Goal: Information Seeking & Learning: Learn about a topic

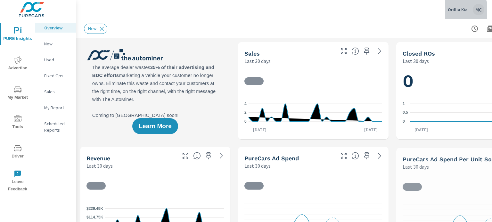
click at [455, 11] on p "Orillia Kia" at bounding box center [458, 10] width 20 height 6
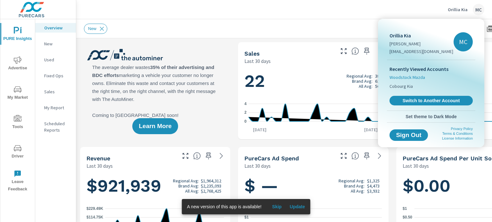
click at [413, 77] on span "Woodstock Mazda" at bounding box center [407, 77] width 36 height 6
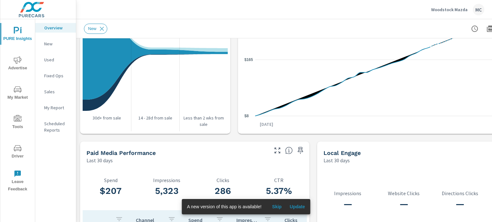
scroll to position [724, 0]
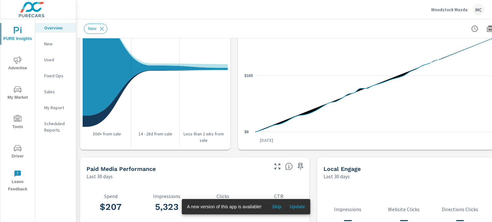
click at [17, 35] on span "PURE Insights" at bounding box center [17, 35] width 31 height 16
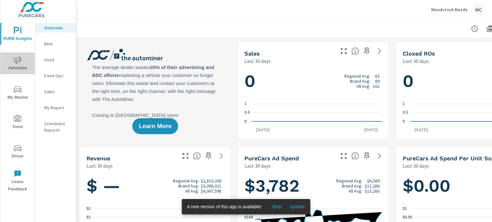
click at [18, 63] on icon "nav menu" at bounding box center [18, 60] width 8 height 8
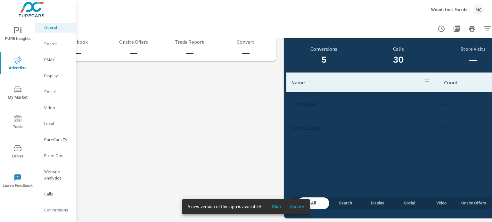
scroll to position [713, 62]
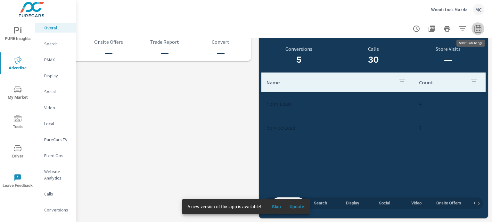
click at [474, 30] on icon "button" at bounding box center [478, 29] width 8 height 8
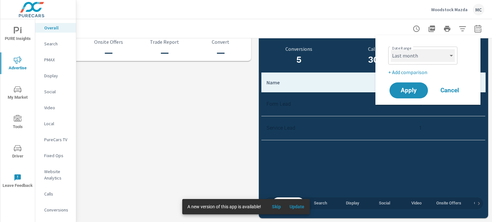
click at [439, 53] on select "Custom Yesterday Last week Last 7 days Last 14 days Last 30 days Last 45 days L…" at bounding box center [423, 55] width 64 height 13
click at [391, 49] on select "Custom Yesterday Last week Last 7 days Last 14 days Last 30 days Last 45 days L…" at bounding box center [423, 55] width 64 height 13
select select "Last 14 days"
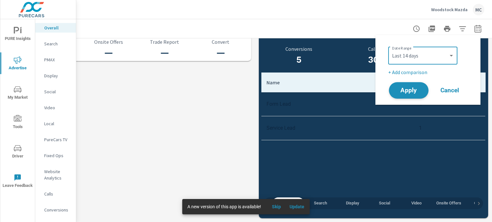
click at [408, 88] on span "Apply" at bounding box center [408, 91] width 26 height 6
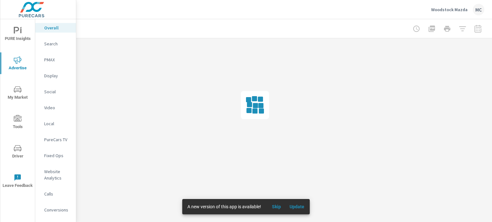
scroll to position [0, 58]
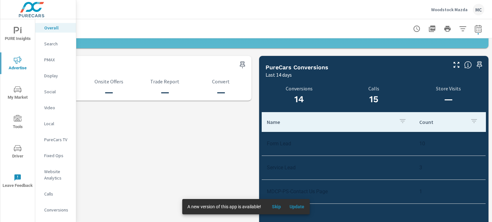
scroll to position [665, 58]
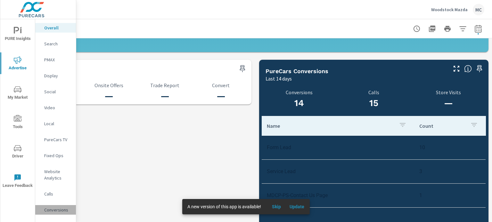
click at [58, 207] on p "Conversions" at bounding box center [57, 210] width 27 height 6
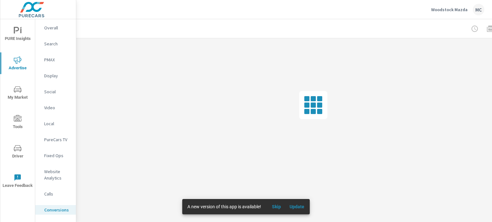
click at [56, 43] on p "Search" at bounding box center [57, 44] width 27 height 6
click at [54, 59] on p "PMAX" at bounding box center [57, 60] width 27 height 6
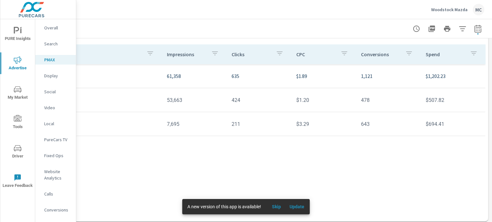
scroll to position [75, 63]
click at [55, 77] on p "Display" at bounding box center [57, 76] width 27 height 6
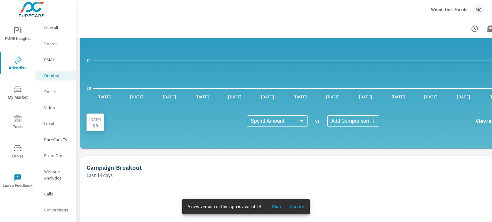
scroll to position [96, 0]
click at [50, 41] on p "Search" at bounding box center [57, 44] width 27 height 6
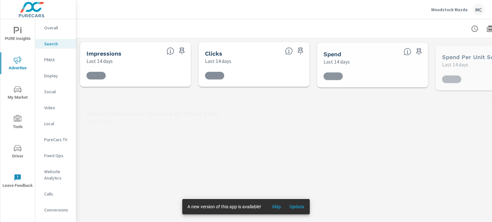
click at [54, 29] on p "Overall" at bounding box center [57, 28] width 27 height 6
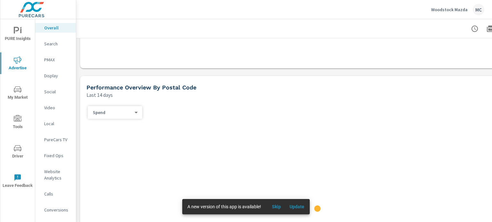
scroll to position [192, 0]
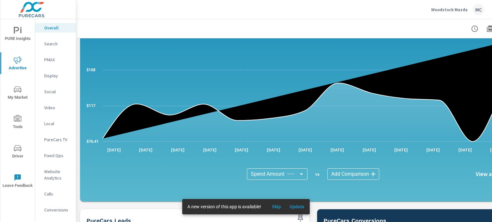
scroll to position [522, 0]
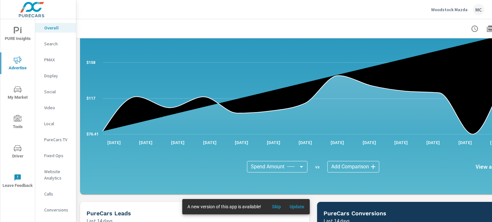
click at [292, 160] on div "Spend Amount Spend Amount ​ vs Add Comparison ​ View as Bars Lines" at bounding box center [313, 167] width 443 height 32
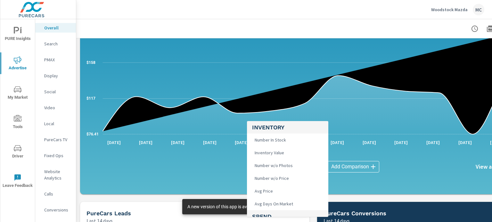
click at [292, 164] on body "PURE Insights Advertise My Market Tools Driver Leave Feedback Overall Search PM…" at bounding box center [246, 111] width 492 height 222
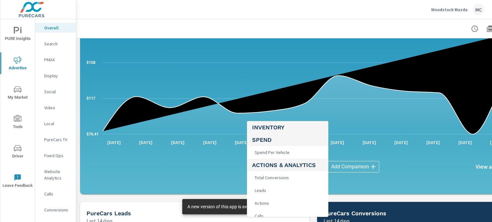
scroll to position [128, 0]
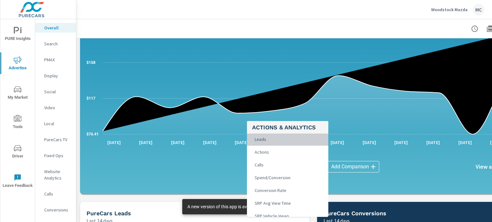
click at [286, 141] on li "Leads" at bounding box center [287, 139] width 81 height 13
type input "Leads"
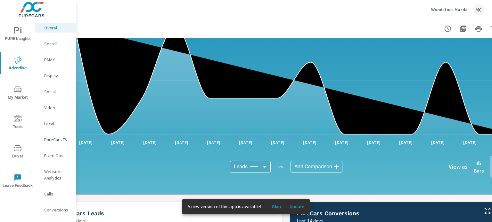
scroll to position [522, 0]
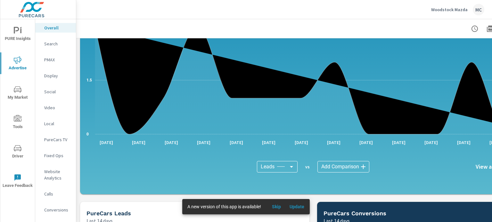
click at [338, 166] on body "PURE Insights Advertise My Market Tools Driver Leave Feedback Overall Search PM…" at bounding box center [246, 111] width 492 height 222
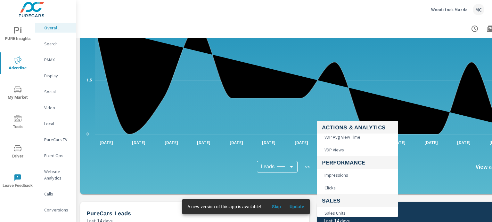
scroll to position [222, 0]
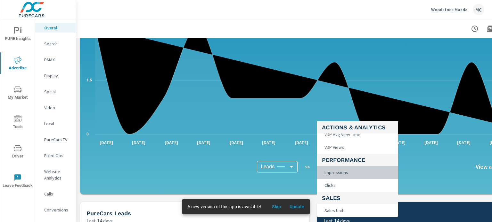
click at [350, 178] on li "Impressions" at bounding box center [357, 172] width 81 height 13
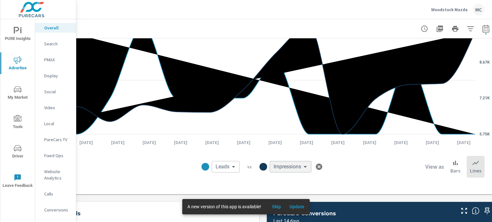
scroll to position [522, 63]
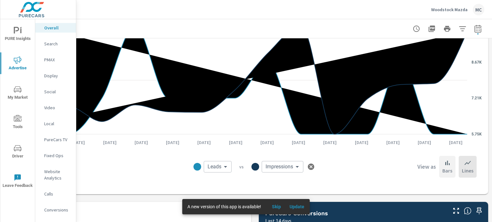
click at [448, 168] on div "Bars" at bounding box center [447, 167] width 16 height 22
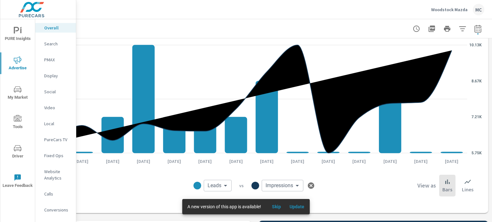
scroll to position [504, 63]
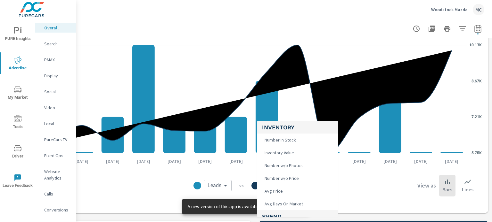
click at [283, 188] on body "PURE Insights Advertise My Market Tools Driver Leave Feedback Overall Search PM…" at bounding box center [246, 111] width 492 height 222
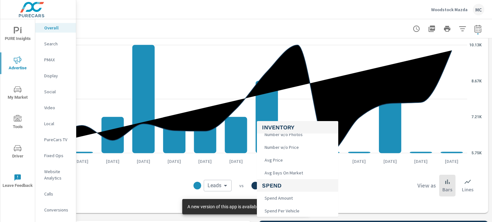
scroll to position [32, 0]
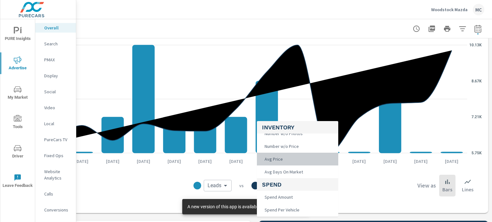
click at [291, 163] on li "Avg Price" at bounding box center [297, 159] width 81 height 13
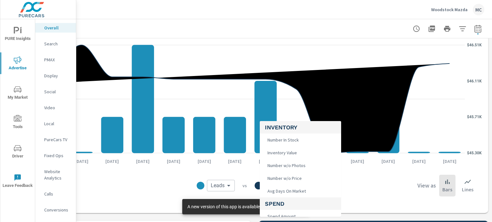
click at [272, 188] on body "PURE Insights Advertise My Market Tools Driver Leave Feedback Overall Search PM…" at bounding box center [246, 111] width 492 height 222
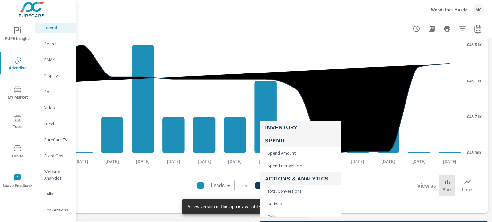
scroll to position [64, 0]
click at [304, 158] on li "Spend Amount" at bounding box center [300, 152] width 81 height 13
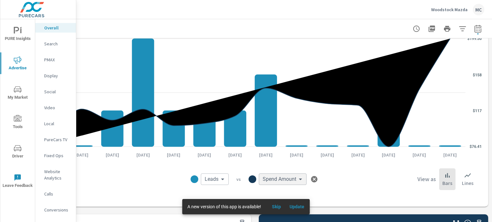
scroll to position [521, 63]
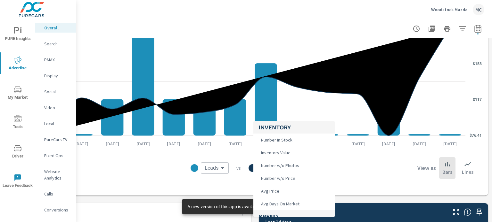
click at [290, 168] on body "PURE Insights Advertise My Market Tools Driver Leave Feedback Overall Search PM…" at bounding box center [246, 111] width 492 height 222
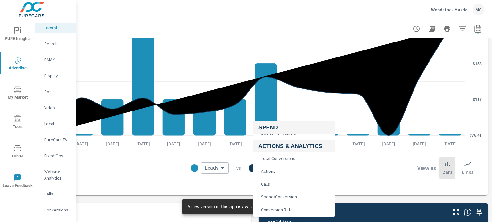
scroll to position [96, 0]
click at [300, 160] on li "Total Conversions" at bounding box center [293, 158] width 81 height 13
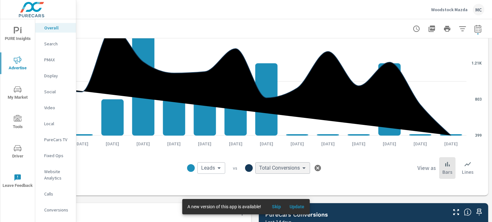
scroll to position [109, 0]
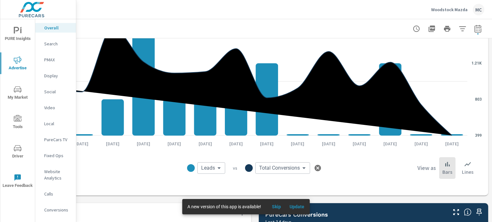
click at [292, 169] on body "PURE Insights Advertise My Market Tools Driver Leave Feedback Overall Search PM…" at bounding box center [246, 111] width 492 height 222
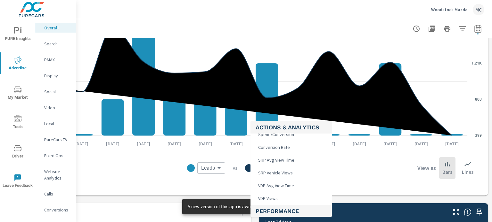
scroll to position [160, 0]
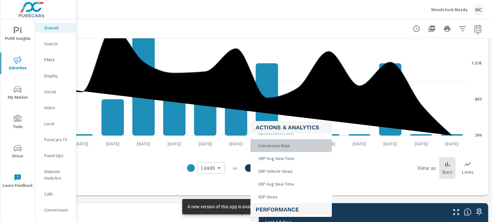
click at [295, 151] on li "Conversion Rate" at bounding box center [290, 146] width 81 height 13
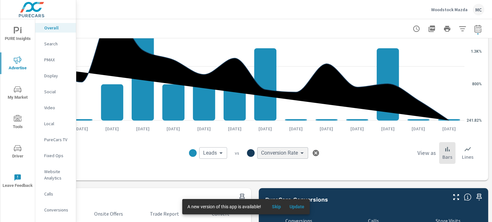
scroll to position [553, 63]
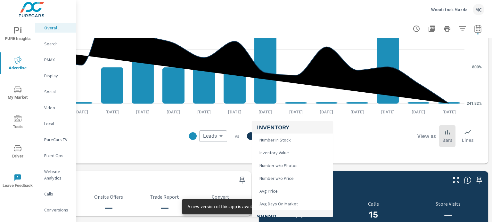
click at [293, 137] on body "PURE Insights Advertise My Market Tools Driver Leave Feedback Overall Search PM…" at bounding box center [246, 111] width 492 height 222
click at [280, 157] on li "Clicks" at bounding box center [292, 153] width 81 height 13
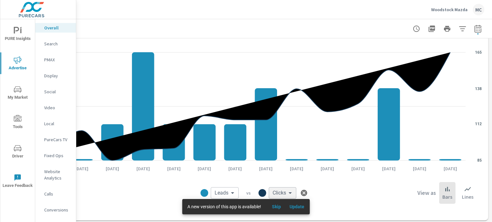
scroll to position [553, 63]
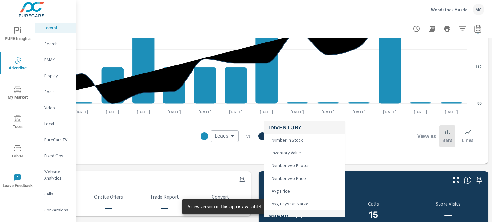
click at [282, 134] on body "PURE Insights Advertise My Market Tools Driver Leave Feedback Overall Search PM…" at bounding box center [246, 111] width 492 height 222
click at [292, 154] on li "Actions" at bounding box center [304, 152] width 81 height 13
type input "Actions"
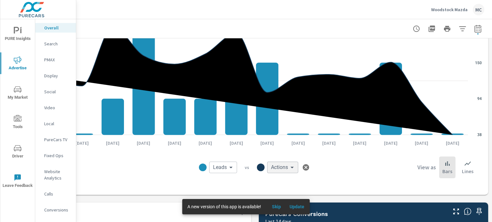
scroll to position [521, 63]
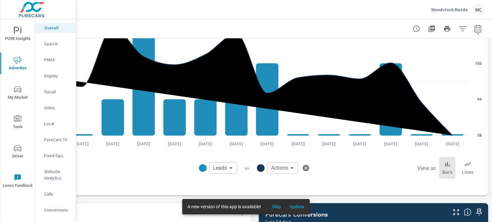
click at [18, 94] on span "My Market" at bounding box center [17, 94] width 31 height 16
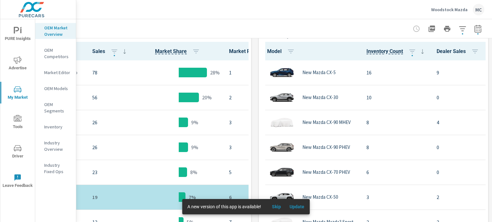
scroll to position [358, 63]
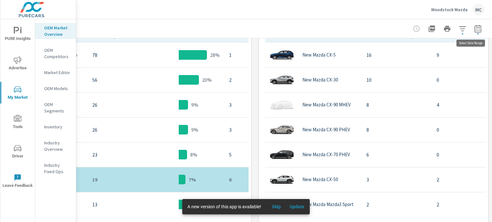
click at [474, 28] on icon "button" at bounding box center [477, 29] width 7 height 8
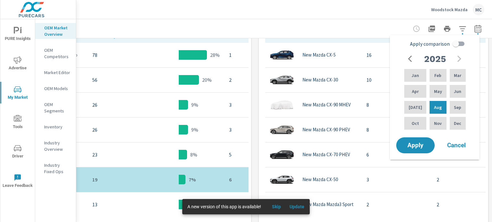
click at [356, 19] on div "New" at bounding box center [255, 28] width 458 height 19
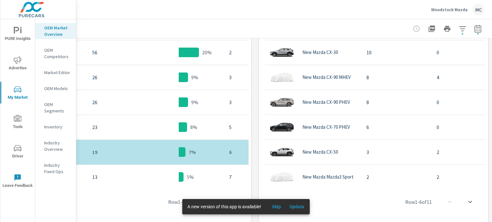
scroll to position [388, 63]
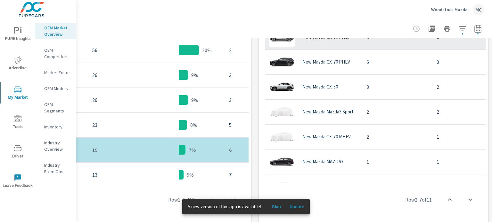
scroll to position [64, 0]
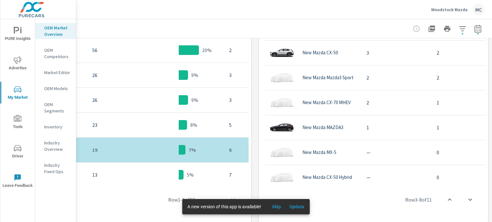
scroll to position [108, 0]
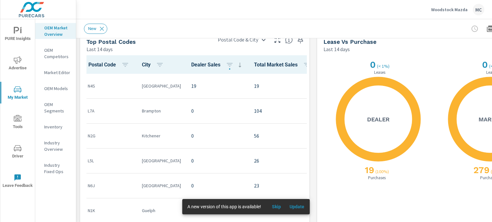
scroll to position [589, 0]
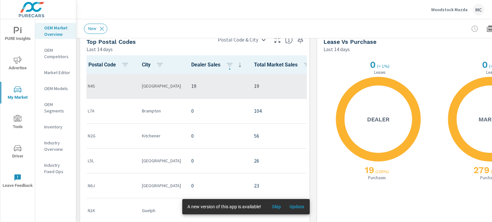
click at [278, 88] on p "19" at bounding box center [283, 86] width 59 height 8
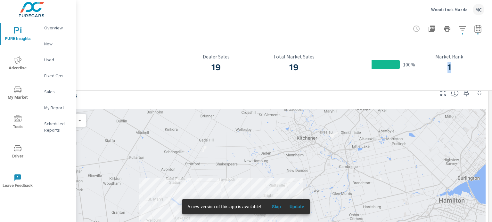
scroll to position [0, 63]
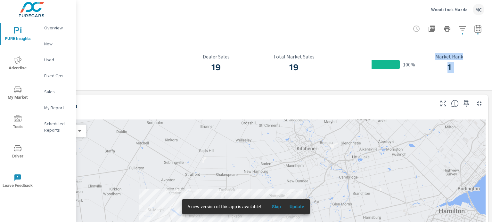
drag, startPoint x: 491, startPoint y: 69, endPoint x: 476, endPoint y: 48, distance: 26.1
click at [476, 48] on div "Market Postal Code Details Woodstock Mazda Report date range: Aug 01, 2025 - Au…" at bounding box center [284, 120] width 416 height 203
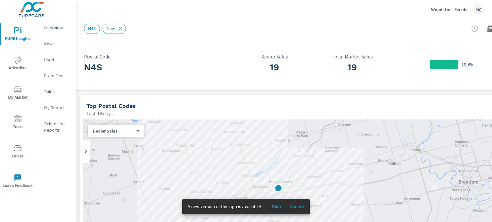
drag, startPoint x: 335, startPoint y: 170, endPoint x: 333, endPoint y: 83, distance: 86.5
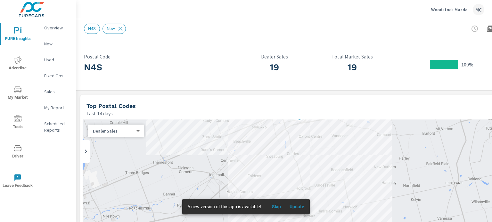
drag, startPoint x: 358, startPoint y: 158, endPoint x: 378, endPoint y: 101, distance: 60.3
click at [18, 88] on icon "nav menu" at bounding box center [18, 90] width 8 height 8
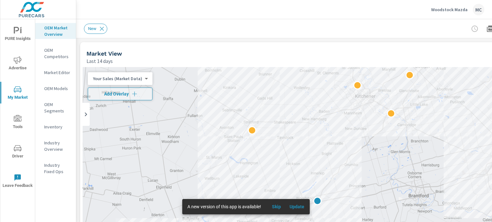
click at [56, 89] on p "OEM Models" at bounding box center [57, 88] width 27 height 6
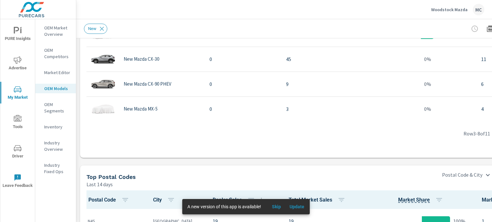
scroll to position [455, 0]
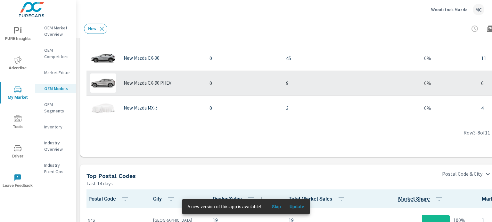
click at [288, 80] on p "9" at bounding box center [323, 83] width 75 height 8
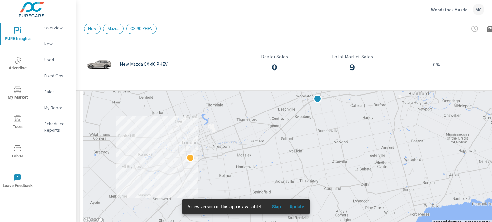
scroll to position [136, 0]
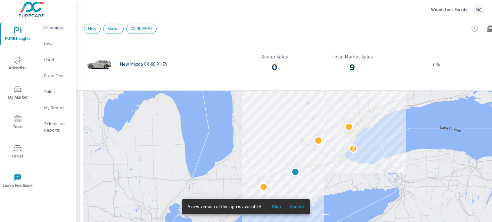
drag, startPoint x: 391, startPoint y: 130, endPoint x: 332, endPoint y: 165, distance: 68.1
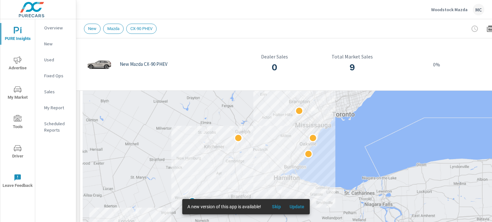
drag, startPoint x: 276, startPoint y: 116, endPoint x: 279, endPoint y: 135, distance: 20.1
click at [279, 135] on div at bounding box center [313, 113] width 461 height 260
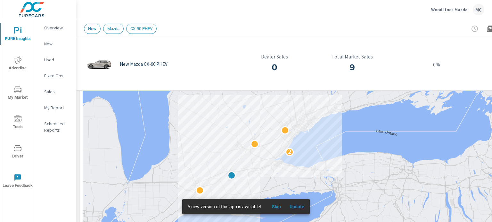
scroll to position [129, 0]
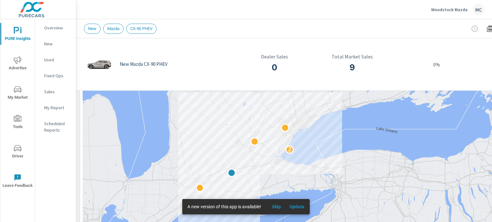
click at [19, 94] on span "My Market" at bounding box center [17, 94] width 31 height 16
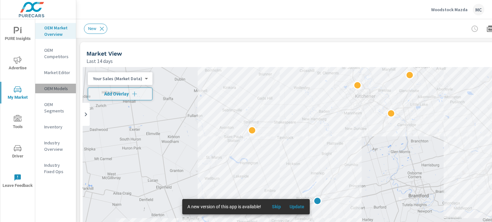
click at [50, 90] on p "OEM Models" at bounding box center [57, 88] width 27 height 6
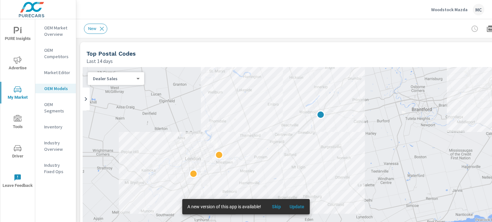
drag, startPoint x: 330, startPoint y: 174, endPoint x: 333, endPoint y: 87, distance: 87.1
click at [333, 87] on div "2" at bounding box center [313, 197] width 461 height 260
click at [60, 88] on p "OEM Models" at bounding box center [57, 88] width 27 height 6
click at [85, 98] on icon at bounding box center [86, 99] width 2 height 4
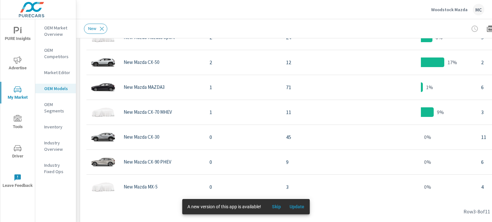
scroll to position [392, 0]
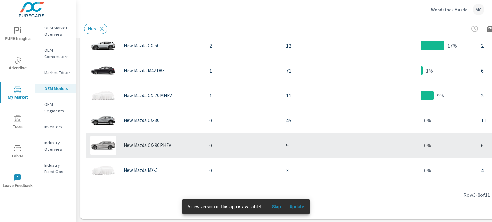
click at [156, 146] on p "New Mazda CX-90 PHEV" at bounding box center [148, 146] width 48 height 6
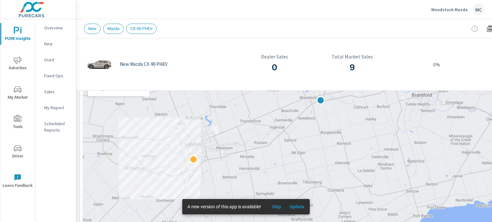
scroll to position [73, 0]
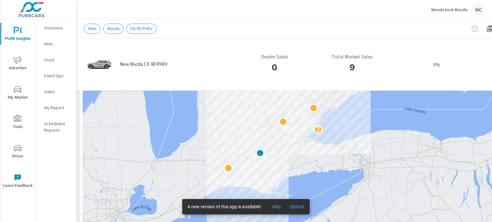
drag, startPoint x: 351, startPoint y: 138, endPoint x: 285, endPoint y: 159, distance: 69.2
click at [285, 159] on div "2" at bounding box center [313, 177] width 461 height 260
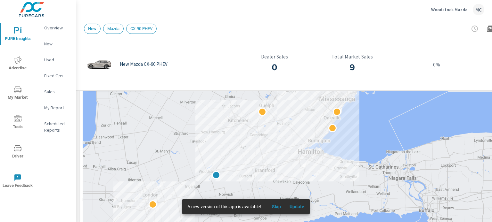
drag, startPoint x: 255, startPoint y: 123, endPoint x: 269, endPoint y: 148, distance: 28.8
click at [269, 149] on div at bounding box center [313, 177] width 461 height 260
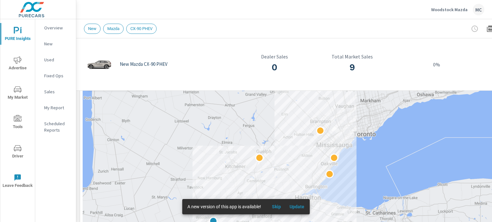
drag, startPoint x: 292, startPoint y: 137, endPoint x: 289, endPoint y: 178, distance: 41.1
click at [289, 178] on div at bounding box center [313, 177] width 461 height 260
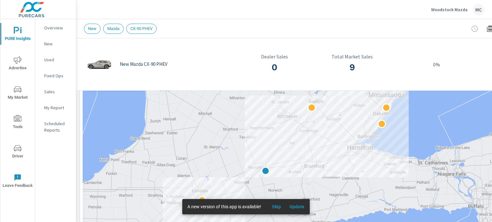
drag, startPoint x: 206, startPoint y: 174, endPoint x: 257, endPoint y: 117, distance: 76.6
click at [257, 117] on div at bounding box center [313, 177] width 461 height 260
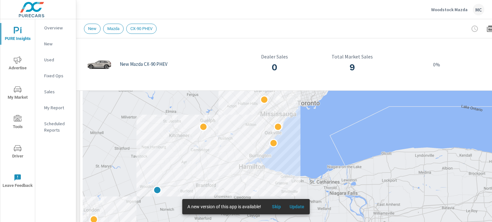
drag, startPoint x: 299, startPoint y: 148, endPoint x: 189, endPoint y: 165, distance: 111.2
click at [189, 165] on div at bounding box center [313, 177] width 461 height 260
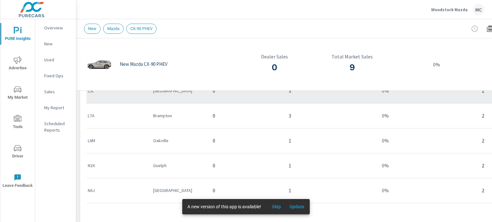
scroll to position [375, 0]
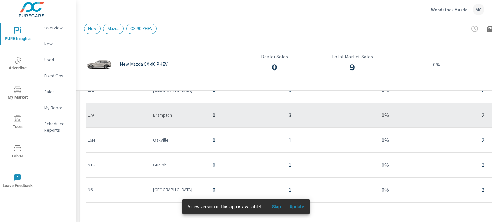
click at [171, 121] on div "Brampton" at bounding box center [177, 116] width 49 height 20
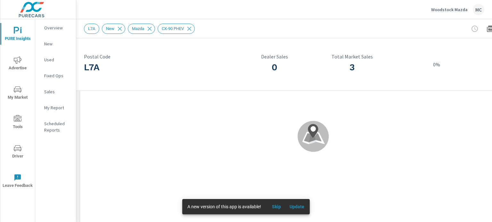
scroll to position [124, 0]
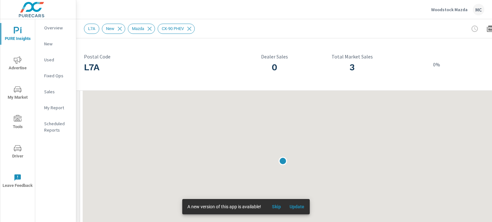
scroll to position [92, 0]
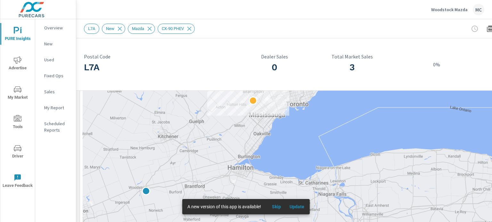
drag, startPoint x: 242, startPoint y: 144, endPoint x: 234, endPoint y: 151, distance: 11.6
click at [234, 151] on div at bounding box center [313, 158] width 461 height 260
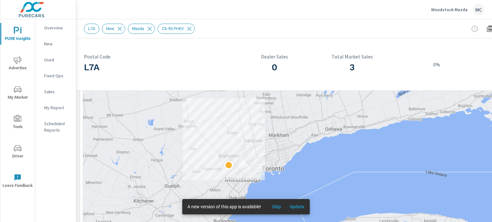
drag, startPoint x: 253, startPoint y: 104, endPoint x: 239, endPoint y: 160, distance: 58.2
click at [239, 160] on div at bounding box center [313, 158] width 461 height 260
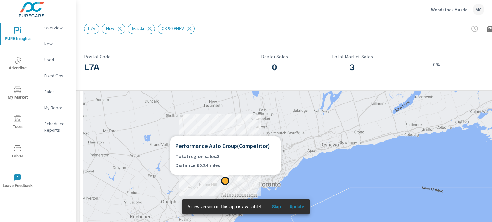
click at [225, 183] on div at bounding box center [225, 181] width 8 height 8
click at [224, 183] on div at bounding box center [225, 181] width 8 height 8
click at [245, 150] on h6 "Performance Auto Group ( Competitor )" at bounding box center [225, 146] width 100 height 9
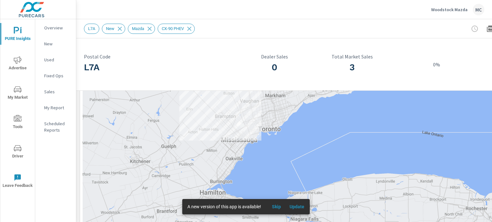
scroll to position [150, 0]
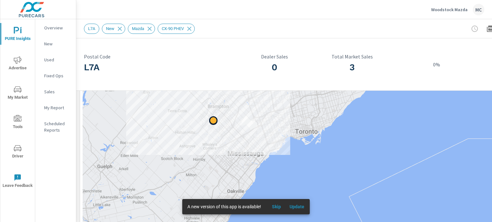
click at [214, 122] on div at bounding box center [213, 121] width 8 height 8
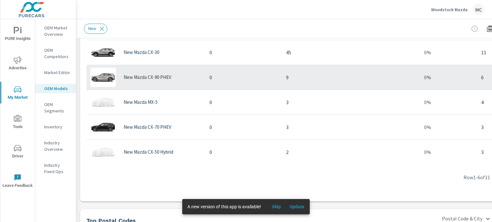
scroll to position [103, 0]
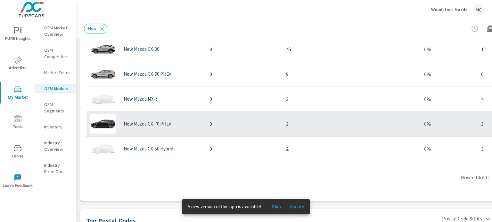
click at [151, 126] on p "New Mazda CX-70 PHEV" at bounding box center [148, 124] width 48 height 6
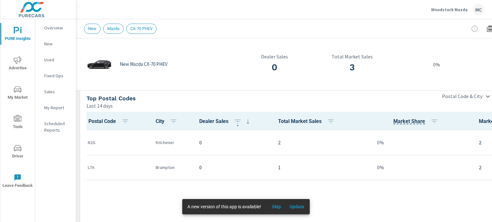
scroll to position [324, 0]
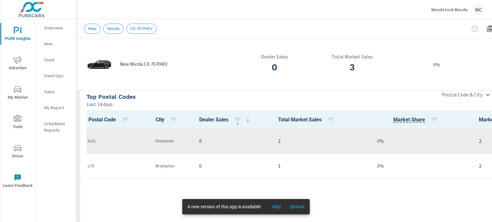
click at [288, 141] on p "2" at bounding box center [316, 141] width 77 height 8
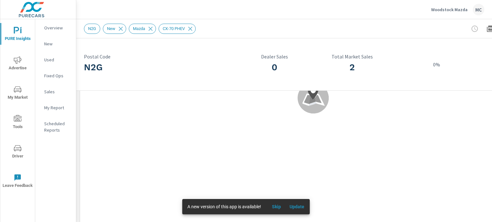
scroll to position [151, 0]
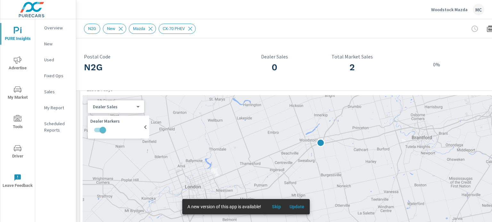
scroll to position [30, 0]
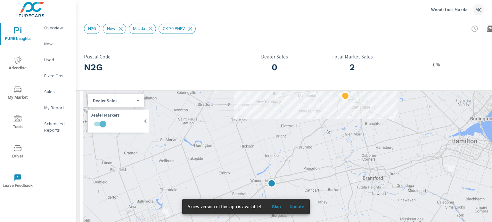
drag, startPoint x: 405, startPoint y: 133, endPoint x: 343, endPoint y: 189, distance: 83.9
click at [343, 189] on div at bounding box center [313, 219] width 461 height 260
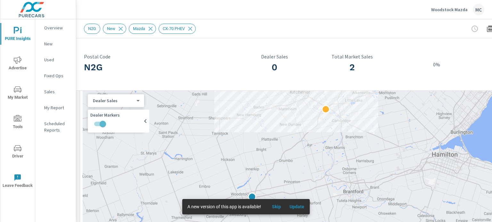
click at [329, 112] on div at bounding box center [313, 219] width 461 height 260
click at [327, 112] on div at bounding box center [325, 109] width 8 height 8
click at [452, 9] on p "Woodstock Mazda" at bounding box center [449, 10] width 36 height 6
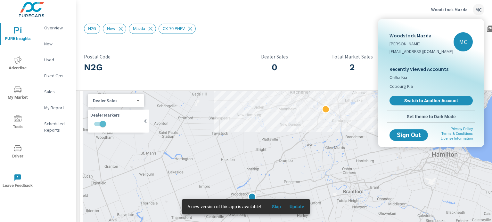
click at [354, 39] on div at bounding box center [246, 111] width 492 height 222
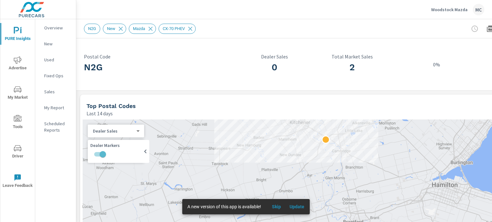
click at [18, 94] on span "My Market" at bounding box center [17, 94] width 31 height 16
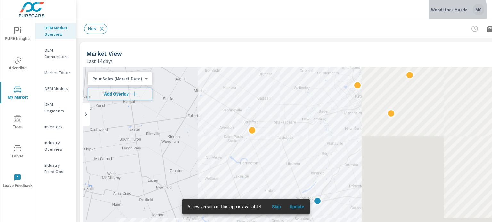
click at [457, 11] on p "Woodstock Mazda" at bounding box center [449, 10] width 36 height 6
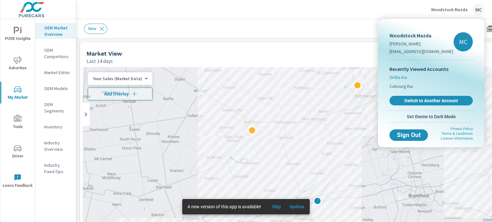
click at [400, 77] on span "Orillia Kia" at bounding box center [398, 77] width 18 height 6
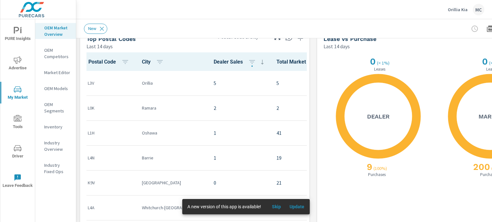
scroll to position [598, 0]
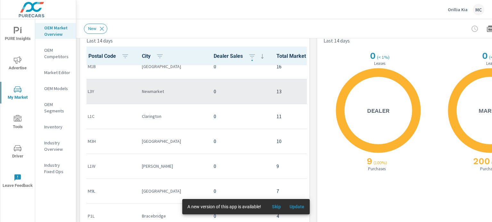
scroll to position [233, 0]
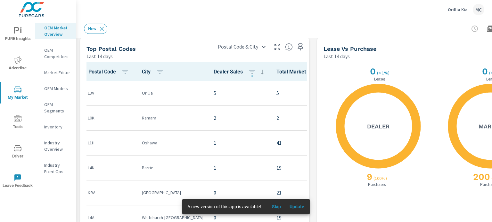
scroll to position [565, 0]
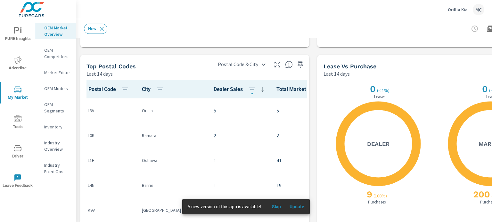
click at [51, 89] on p "OEM Models" at bounding box center [57, 88] width 27 height 6
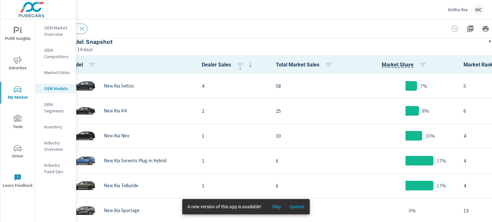
scroll to position [327, 63]
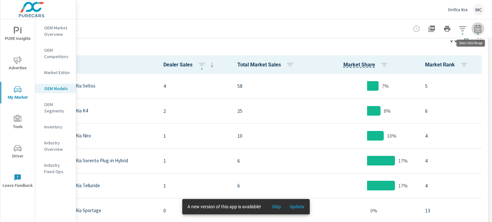
click at [475, 29] on icon "button" at bounding box center [477, 29] width 4 height 3
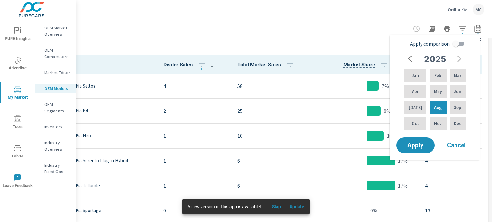
click at [370, 42] on div "Model Snapshot" at bounding box center [235, 41] width 415 height 7
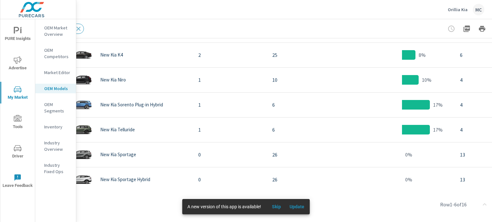
scroll to position [380, 23]
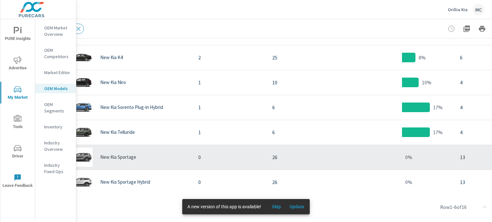
click at [131, 157] on p "New Kia Sportage" at bounding box center [118, 158] width 36 height 6
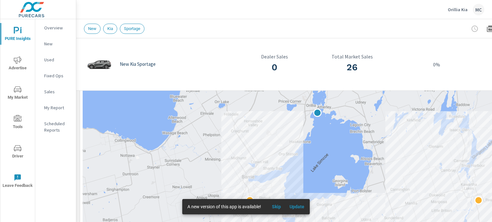
scroll to position [138, 0]
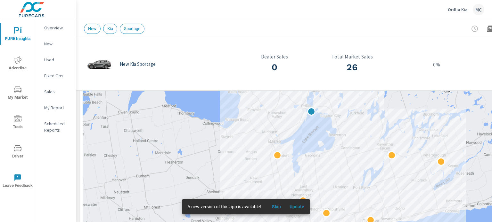
drag, startPoint x: 348, startPoint y: 137, endPoint x: 327, endPoint y: 131, distance: 22.0
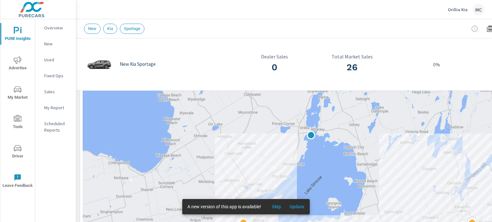
drag, startPoint x: 296, startPoint y: 117, endPoint x: 266, endPoint y: 157, distance: 50.2
click at [266, 157] on div at bounding box center [313, 111] width 461 height 260
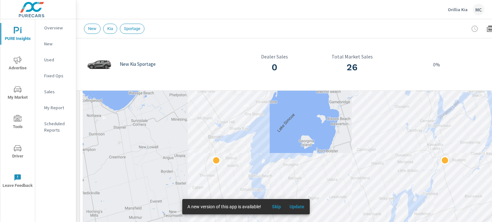
drag, startPoint x: 270, startPoint y: 151, endPoint x: 244, endPoint y: 84, distance: 72.6
click at [244, 84] on div "New Kia Sportage 0 Dealer Sales 26 Total Market Sales 0% 13 Market Rank Top Pos…" at bounding box center [313, 215] width 474 height 630
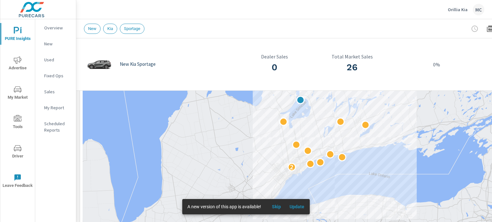
drag, startPoint x: 278, startPoint y: 159, endPoint x: 299, endPoint y: 136, distance: 31.5
click at [299, 136] on div "2" at bounding box center [313, 111] width 461 height 260
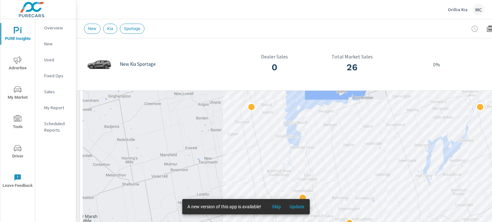
drag, startPoint x: 305, startPoint y: 124, endPoint x: 258, endPoint y: 162, distance: 60.3
click at [258, 162] on div at bounding box center [313, 111] width 461 height 260
drag, startPoint x: 250, startPoint y: 109, endPoint x: 273, endPoint y: 109, distance: 23.7
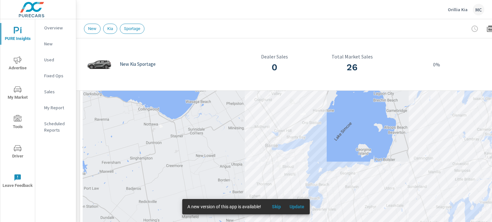
drag, startPoint x: 275, startPoint y: 106, endPoint x: 300, endPoint y: 173, distance: 72.0
click at [300, 173] on div at bounding box center [313, 111] width 461 height 260
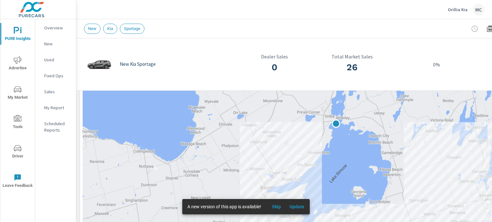
drag, startPoint x: 301, startPoint y: 114, endPoint x: 289, endPoint y: 150, distance: 38.1
click at [289, 150] on div at bounding box center [313, 111] width 461 height 260
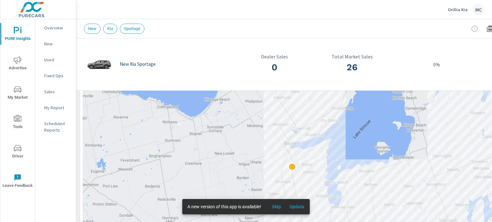
drag, startPoint x: 243, startPoint y: 156, endPoint x: 271, endPoint y: 109, distance: 54.7
click at [271, 109] on div at bounding box center [313, 111] width 461 height 260
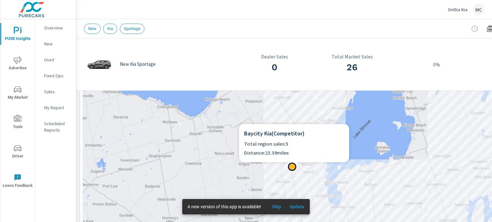
click at [293, 167] on div at bounding box center [292, 167] width 8 height 8
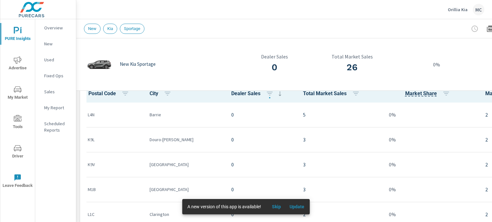
scroll to position [352, 0]
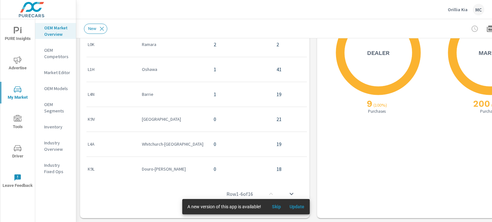
scroll to position [661, 0]
click at [61, 85] on p "OEM Models" at bounding box center [57, 88] width 27 height 6
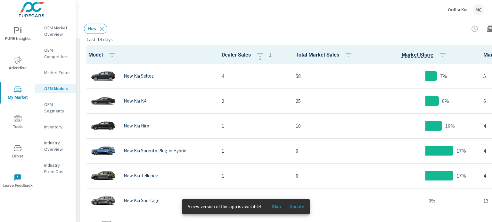
scroll to position [342, 0]
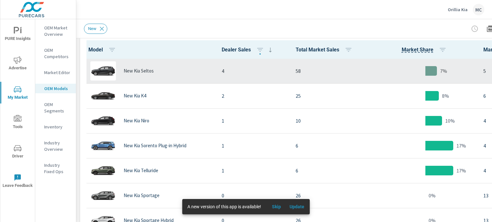
click at [183, 69] on div "New Kia Seltos" at bounding box center [150, 70] width 124 height 19
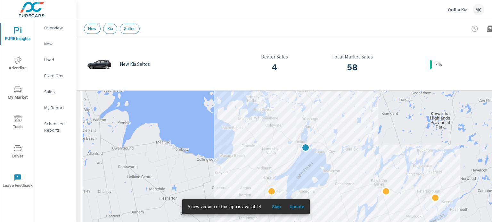
drag, startPoint x: 387, startPoint y: 115, endPoint x: 340, endPoint y: 139, distance: 53.3
click at [340, 139] on div at bounding box center [313, 122] width 461 height 260
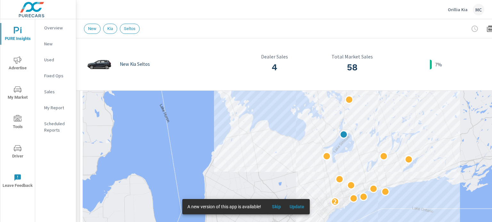
drag, startPoint x: 351, startPoint y: 101, endPoint x: 348, endPoint y: 131, distance: 30.5
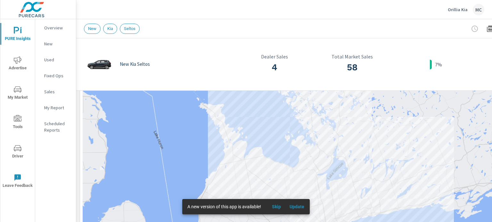
drag, startPoint x: 378, startPoint y: 116, endPoint x: 371, endPoint y: 140, distance: 25.4
click at [371, 140] on div "2" at bounding box center [313, 122] width 461 height 260
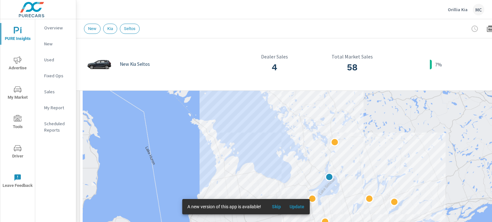
drag, startPoint x: 401, startPoint y: 145, endPoint x: 393, endPoint y: 155, distance: 12.6
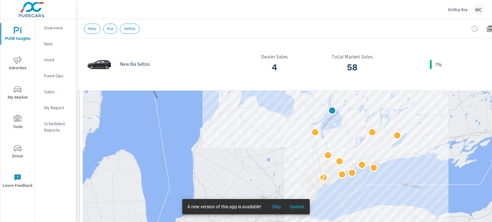
drag, startPoint x: 339, startPoint y: 171, endPoint x: 358, endPoint y: 82, distance: 91.0
click at [358, 82] on div "New Kia Seltos 4 Dealer Sales 58 Total Market Sales 7% 5 Market Rank Top Postal…" at bounding box center [313, 226] width 474 height 630
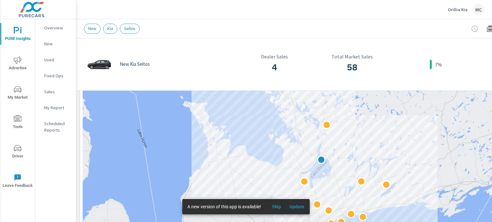
drag, startPoint x: 357, startPoint y: 107, endPoint x: 344, endPoint y: 161, distance: 55.9
click at [344, 161] on div "2" at bounding box center [313, 122] width 461 height 260
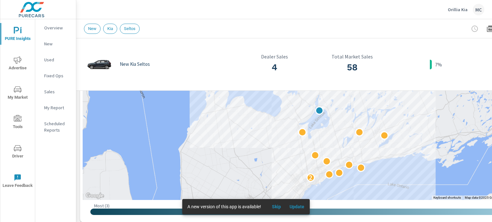
scroll to position [181, 0]
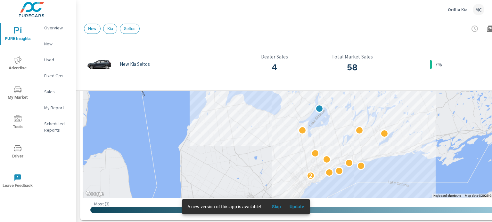
click at [287, 130] on div "2" at bounding box center [313, 69] width 461 height 260
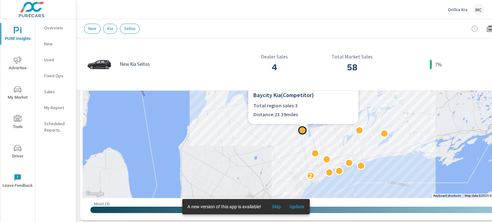
click at [303, 132] on div at bounding box center [302, 130] width 8 height 8
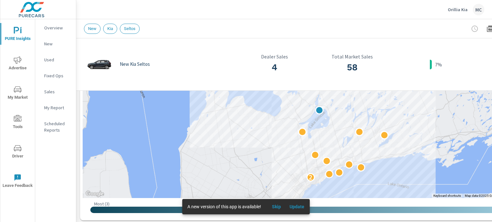
drag, startPoint x: 350, startPoint y: 110, endPoint x: 352, endPoint y: 116, distance: 6.4
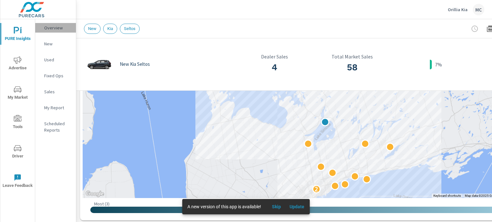
click at [63, 29] on p "Overview" at bounding box center [57, 28] width 27 height 6
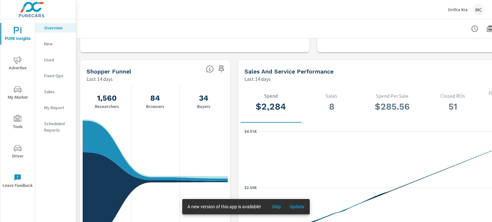
scroll to position [619, 0]
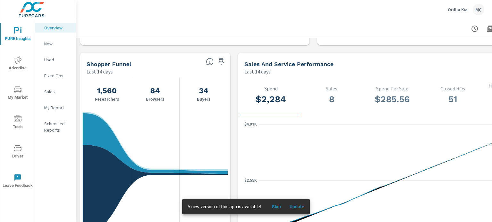
click at [17, 61] on icon "nav menu" at bounding box center [18, 60] width 8 height 8
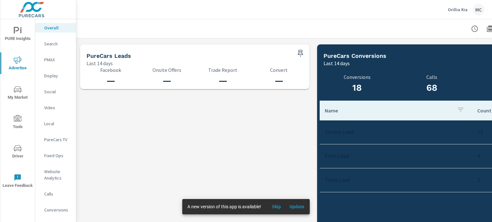
scroll to position [713, 63]
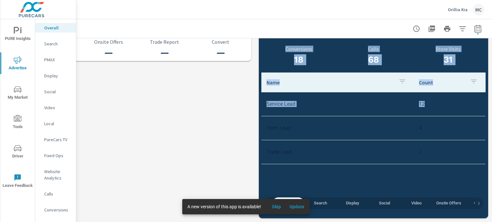
drag, startPoint x: 491, startPoint y: 177, endPoint x: 490, endPoint y: 201, distance: 24.1
click at [490, 201] on div "Overall Performance Orillia Kia Report date range: Aug 01, 2025 - Aug 14, 2025 …" at bounding box center [284, 120] width 416 height 203
click at [47, 43] on p "Search" at bounding box center [57, 44] width 27 height 6
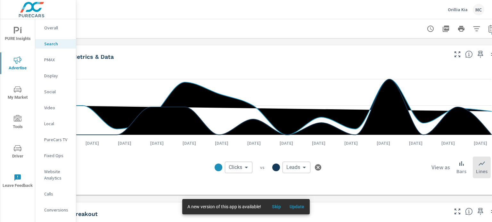
scroll to position [312, 63]
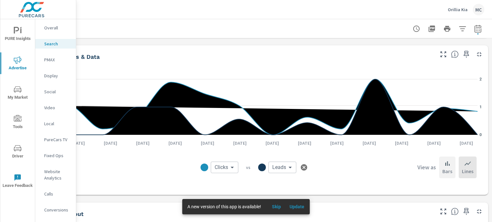
click at [445, 164] on icon at bounding box center [447, 164] width 4 height 4
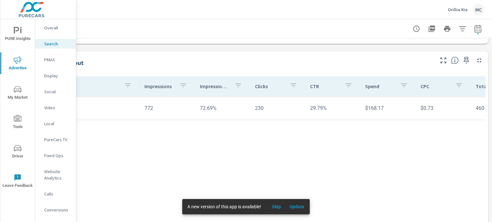
scroll to position [463, 0]
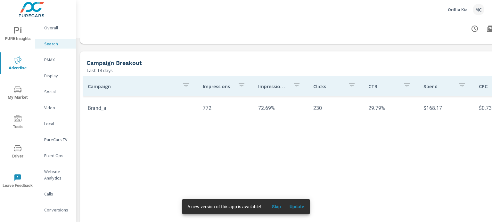
click at [58, 61] on p "PMAX" at bounding box center [57, 60] width 27 height 6
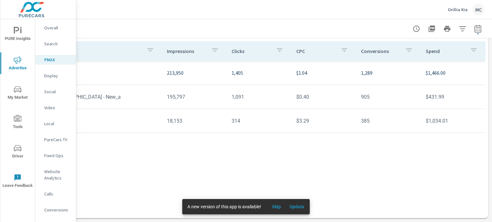
scroll to position [81, 61]
click at [61, 75] on p "Display" at bounding box center [57, 76] width 27 height 6
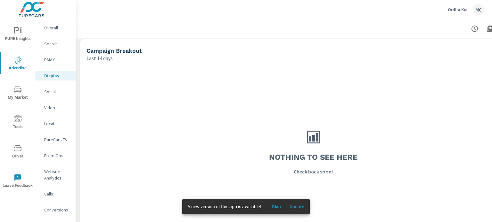
scroll to position [241, 0]
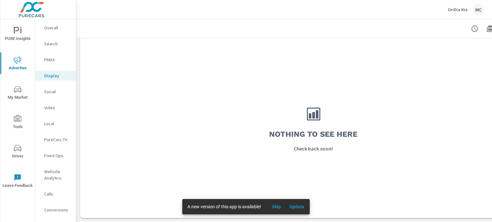
click at [53, 91] on p "Social" at bounding box center [57, 92] width 27 height 6
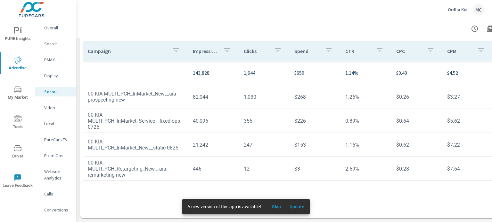
scroll to position [238, 0]
click at [58, 110] on p "Video" at bounding box center [57, 108] width 27 height 6
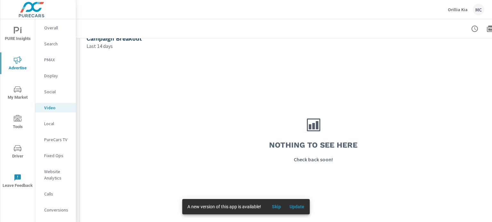
scroll to position [241, 0]
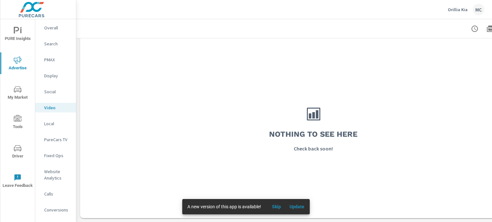
click at [53, 59] on p "PMAX" at bounding box center [57, 60] width 27 height 6
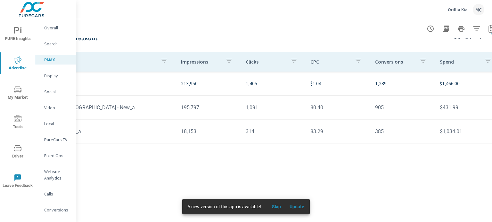
scroll to position [68, 50]
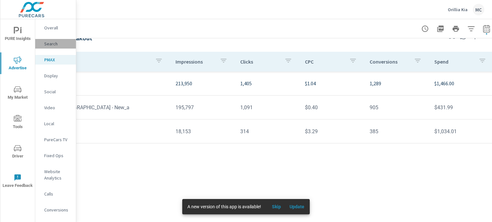
click at [60, 42] on p "Search" at bounding box center [57, 44] width 27 height 6
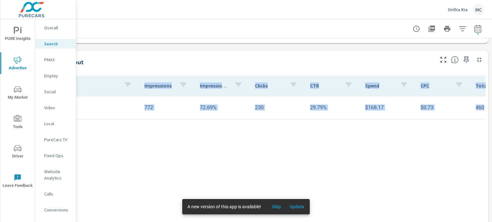
drag, startPoint x: 491, startPoint y: 61, endPoint x: 491, endPoint y: 185, distance: 124.2
click at [491, 185] on div "Search Performance Orillia Kia Report date range: Aug 01, 2025 - Aug 14, 2025 I…" at bounding box center [284, 120] width 416 height 203
click at [420, 173] on div "Campaign Impressions Impression Share Clicks CTR Spend CPC Total Conversions Le…" at bounding box center [254, 157] width 461 height 165
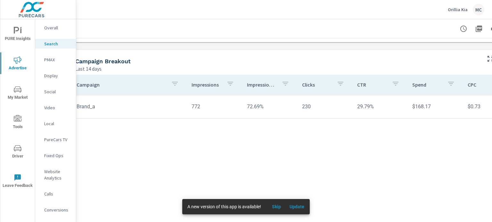
scroll to position [465, 0]
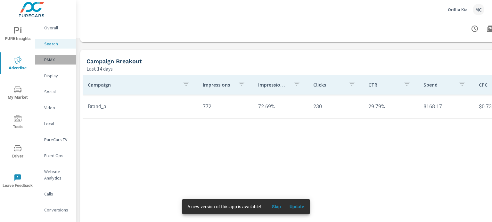
click at [50, 60] on p "PMAX" at bounding box center [57, 60] width 27 height 6
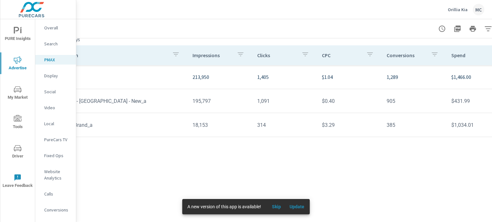
scroll to position [74, 32]
click at [47, 94] on p "Social" at bounding box center [57, 92] width 27 height 6
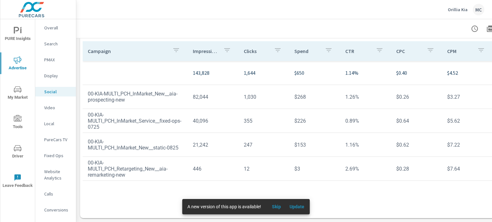
scroll to position [241, 0]
click at [55, 77] on p "Display" at bounding box center [57, 76] width 27 height 6
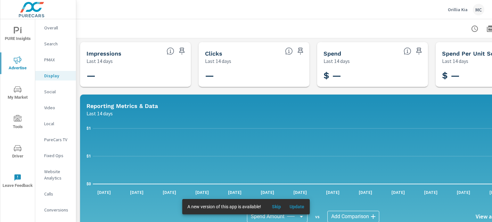
click at [56, 94] on p "Social" at bounding box center [57, 92] width 27 height 6
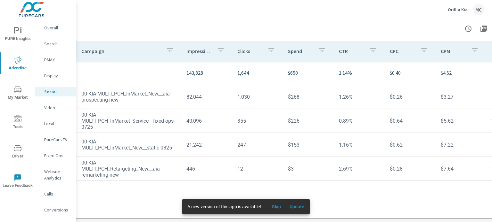
scroll to position [241, 0]
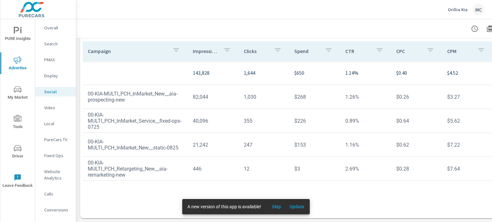
click at [58, 207] on p "Conversions" at bounding box center [57, 210] width 27 height 6
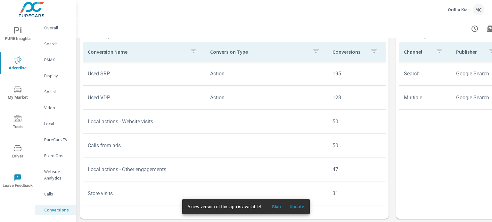
scroll to position [288, 0]
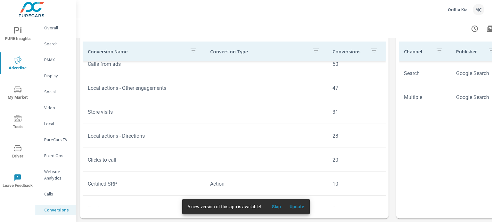
scroll to position [144, 0]
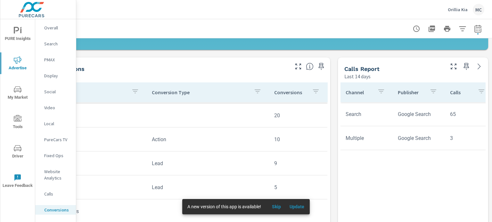
scroll to position [247, 0]
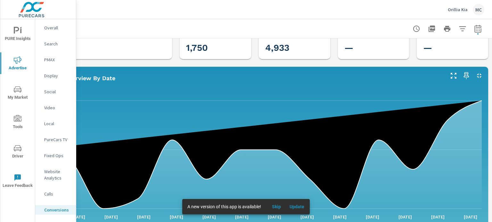
scroll to position [0, 63]
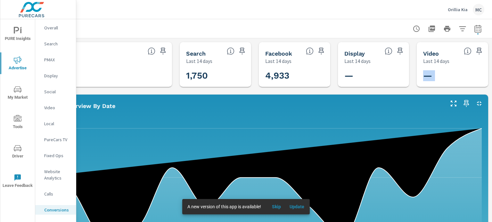
drag, startPoint x: 491, startPoint y: 132, endPoint x: 488, endPoint y: 60, distance: 72.1
click at [488, 60] on div "Conversions Drilldown Orillia Kia Report date range: Aug 01, 2025 - Aug 14, 202…" at bounding box center [284, 120] width 416 height 203
click at [48, 55] on div "PMAX" at bounding box center [55, 60] width 41 height 10
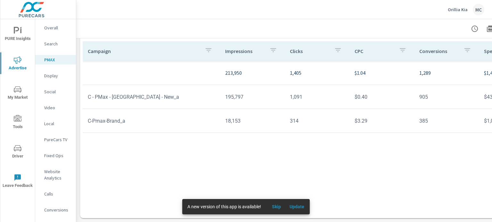
scroll to position [75, 0]
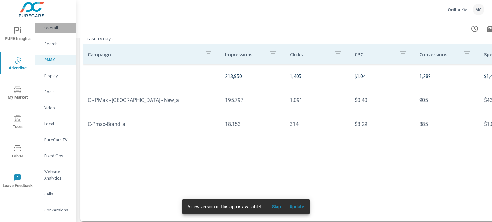
click at [46, 29] on p "Overall" at bounding box center [57, 28] width 27 height 6
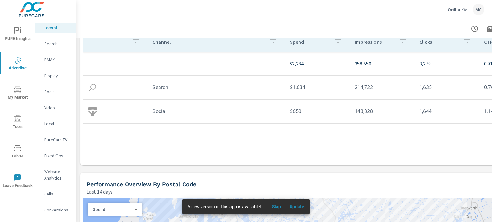
scroll to position [160, 0]
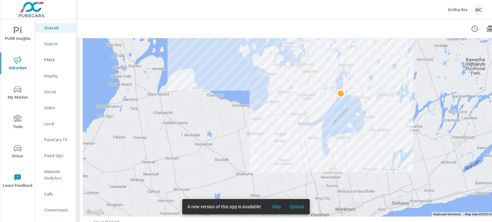
scroll to position [309, 0]
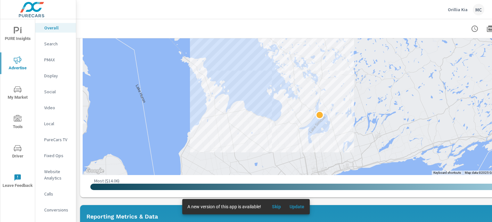
drag, startPoint x: 346, startPoint y: 92, endPoint x: 320, endPoint y: 119, distance: 37.8
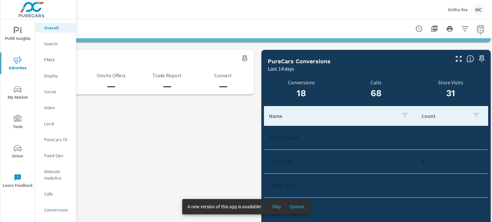
scroll to position [675, 63]
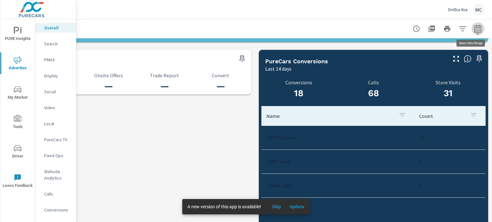
click at [474, 28] on icon "button" at bounding box center [478, 29] width 8 height 8
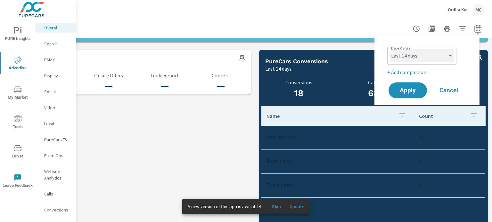
click at [433, 57] on select "Custom Yesterday Last week Last 7 days Last 14 days Last 30 days Last 45 days L…" at bounding box center [422, 55] width 64 height 13
click at [390, 49] on select "Custom Yesterday Last week Last 7 days Last 14 days Last 30 days Last 45 days L…" at bounding box center [422, 55] width 64 height 13
select select "Last month"
click at [414, 88] on span "Apply" at bounding box center [407, 91] width 26 height 6
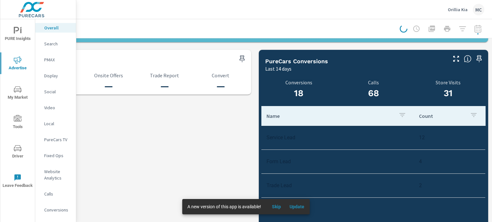
scroll to position [0, 58]
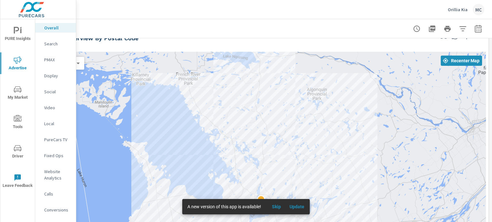
scroll to position [219, 58]
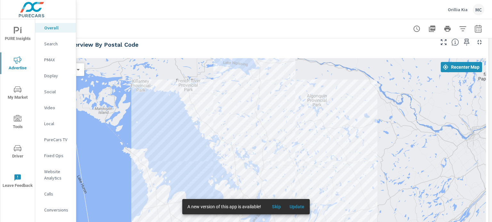
click at [480, 30] on icon "button" at bounding box center [478, 29] width 8 height 8
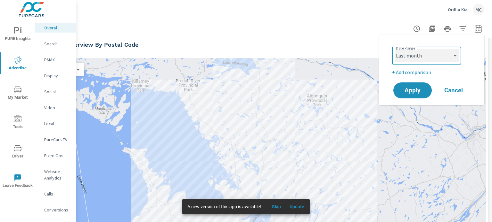
click at [429, 57] on select "Custom Yesterday Last week Last 7 days Last 14 days Last 30 days Last 45 days L…" at bounding box center [426, 55] width 64 height 13
click at [394, 49] on select "Custom Yesterday Last week Last 7 days Last 14 days Last 30 days Last 45 days L…" at bounding box center [426, 55] width 64 height 13
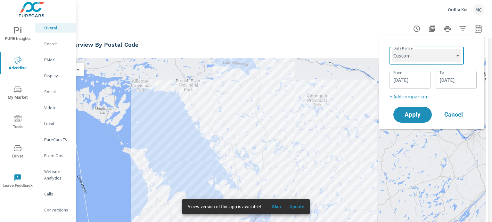
click at [424, 58] on select "Custom Yesterday Last week Last 7 days Last 14 days Last 30 days Last 45 days L…" at bounding box center [426, 55] width 69 height 13
click at [392, 49] on select "Custom Yesterday Last week Last 7 days Last 14 days Last 30 days Last 45 days L…" at bounding box center [426, 55] width 69 height 13
select select "Month to date"
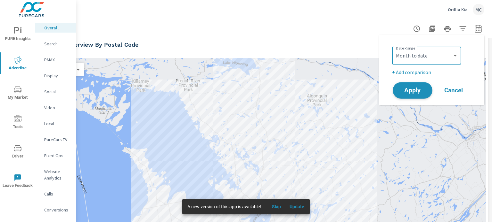
click at [414, 92] on span "Apply" at bounding box center [412, 91] width 26 height 6
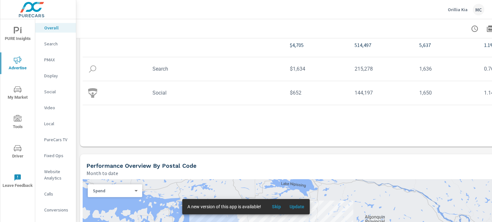
scroll to position [88, 0]
